Goal: Task Accomplishment & Management: Complete application form

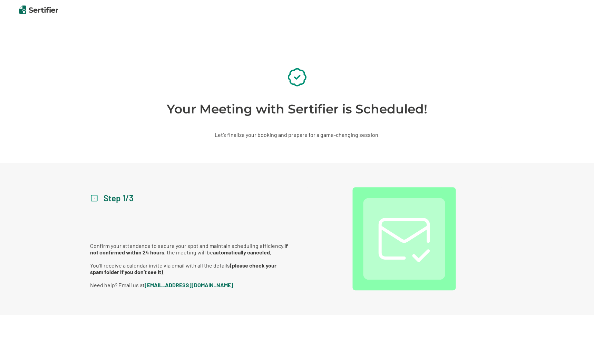
click at [47, 7] on img at bounding box center [38, 10] width 39 height 9
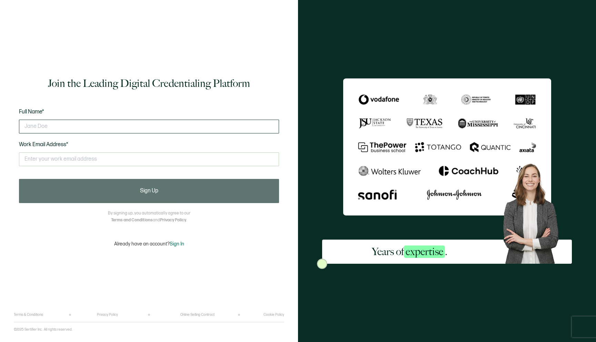
click at [141, 132] on input "text" at bounding box center [149, 127] width 260 height 14
type input "[PERSON_NAME]"
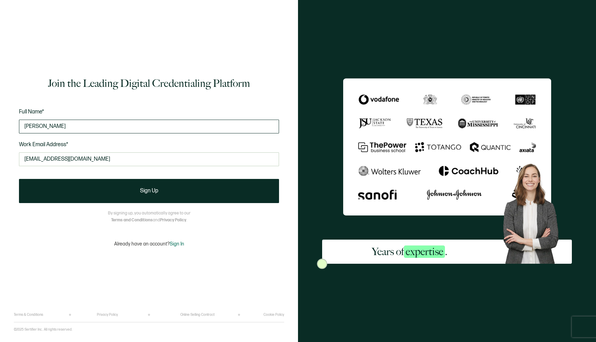
type input "[EMAIL_ADDRESS][DOMAIN_NAME]"
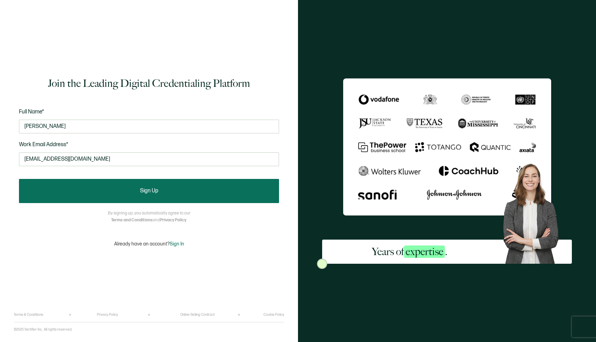
click at [168, 188] on button "Sign Up" at bounding box center [149, 191] width 260 height 24
